Goal: Task Accomplishment & Management: Use online tool/utility

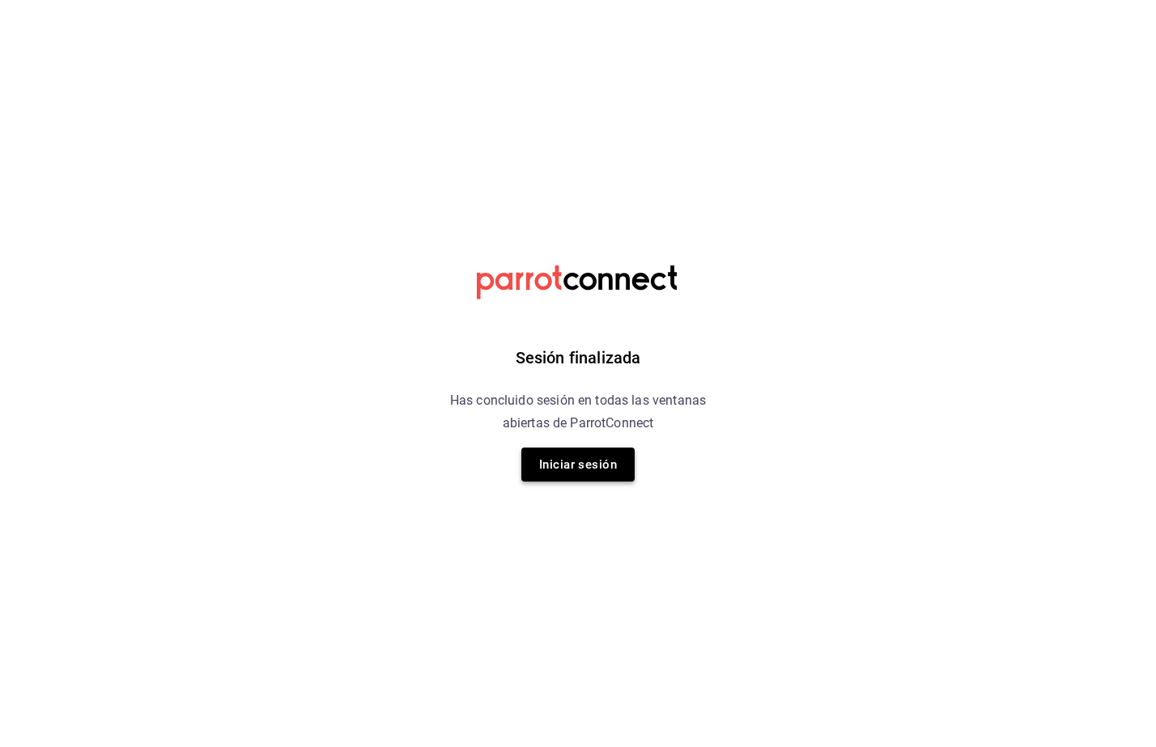
click at [587, 473] on button "Iniciar sesión" at bounding box center [577, 465] width 113 height 34
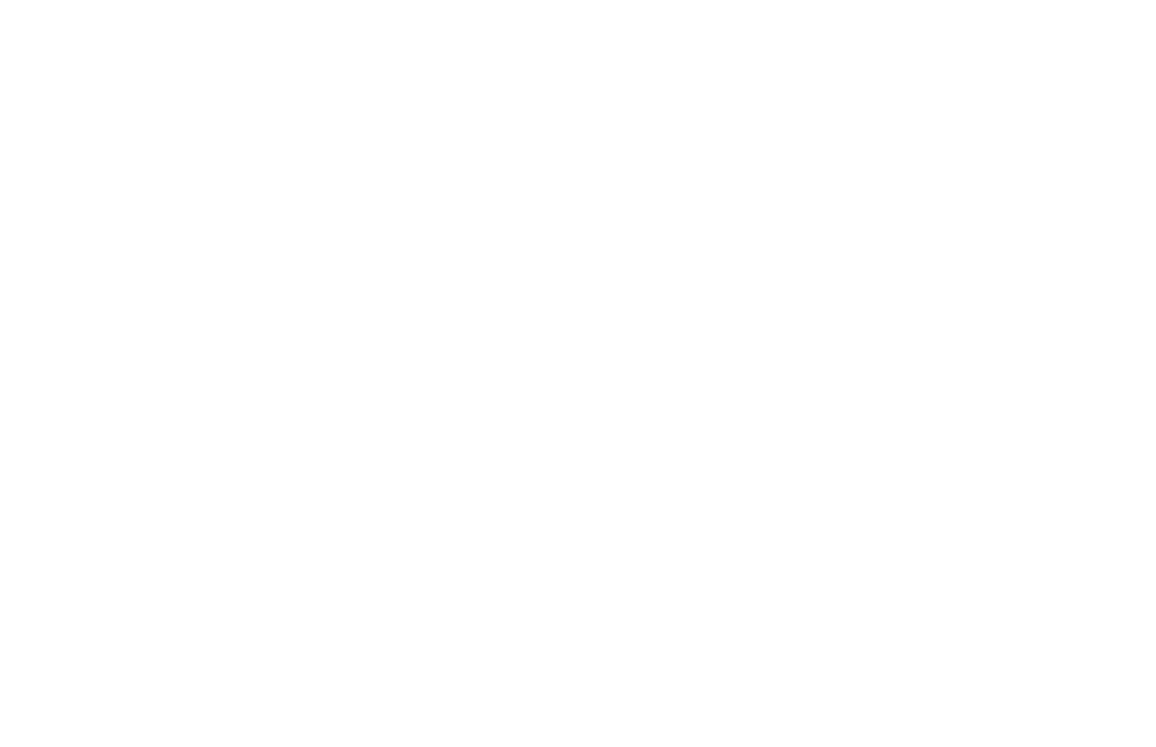
click at [587, 0] on html at bounding box center [578, 0] width 1156 height 0
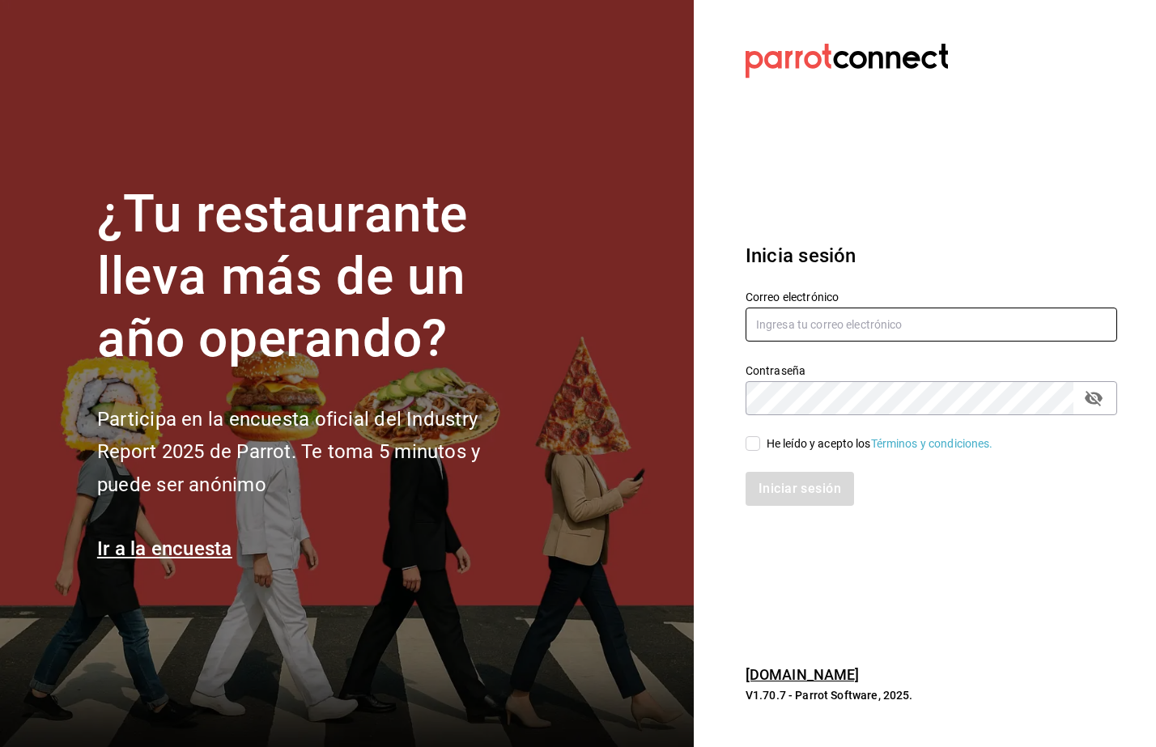
type input "[EMAIL_ADDRESS][DOMAIN_NAME]"
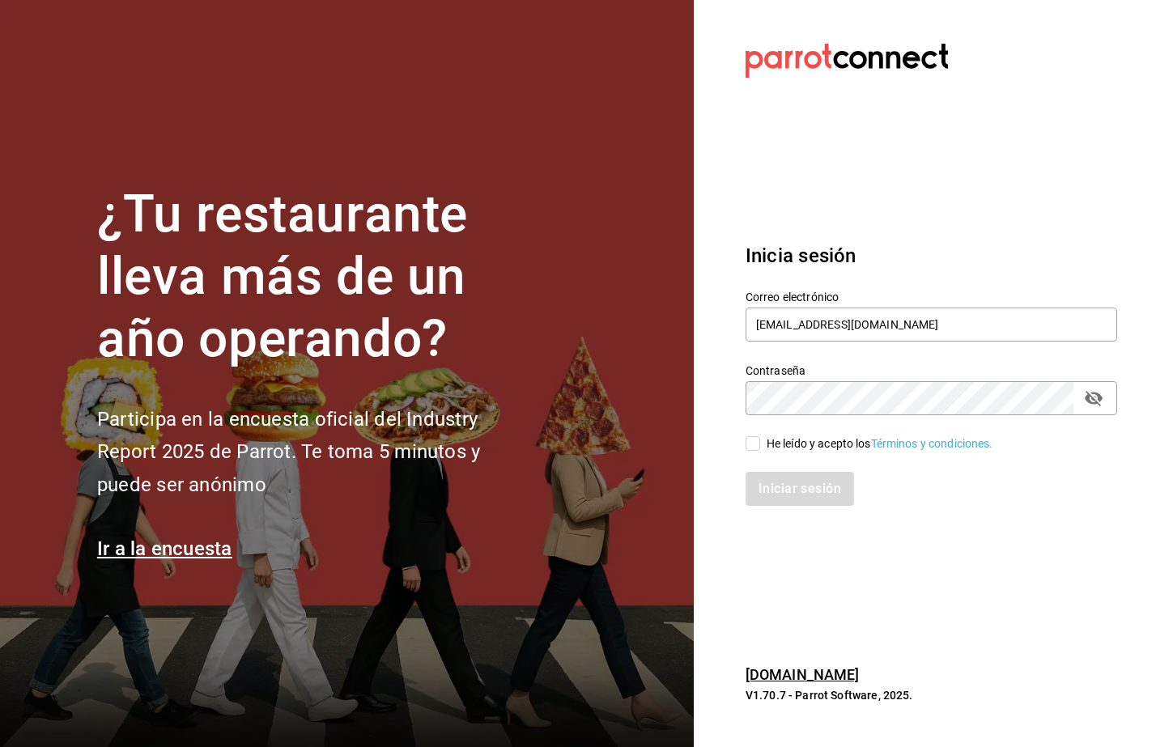
click at [762, 444] on span "He leído y acepto los Términos y condiciones." at bounding box center [876, 444] width 233 height 17
click at [760, 444] on input "He leído y acepto los Términos y condiciones." at bounding box center [753, 443] width 15 height 15
checkbox input "true"
click at [788, 493] on button "Iniciar sesión" at bounding box center [801, 489] width 110 height 34
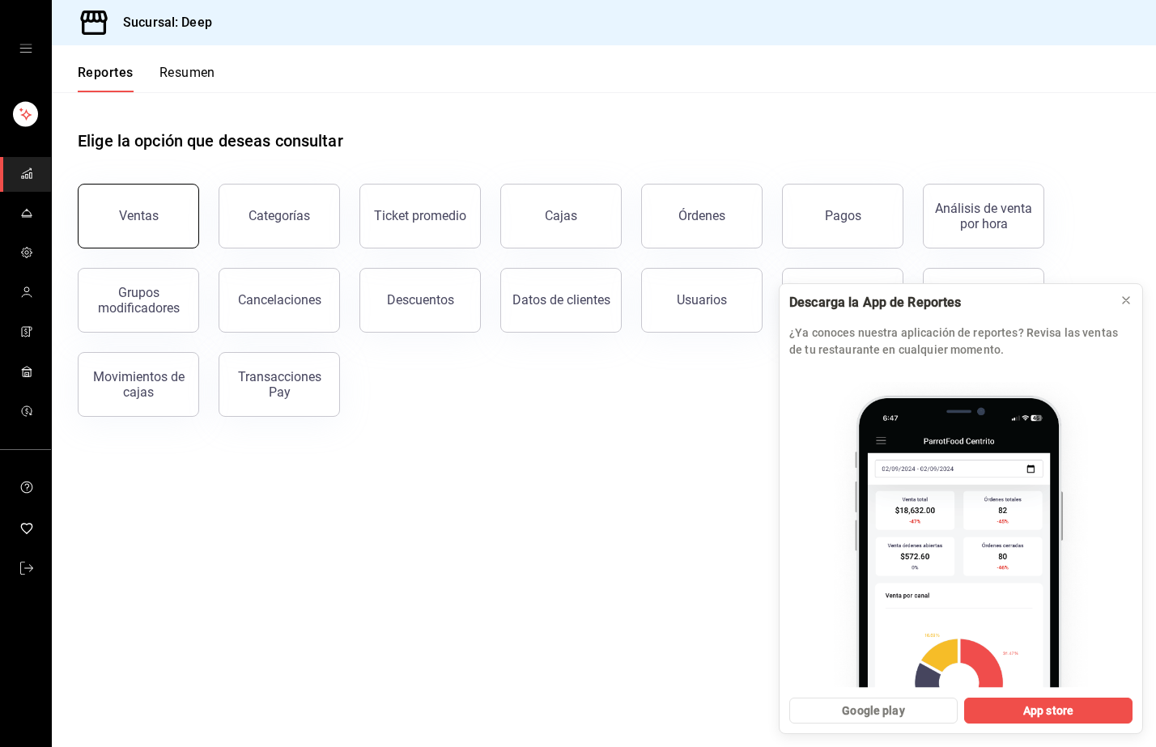
click at [157, 211] on button "Ventas" at bounding box center [138, 216] width 121 height 65
